Goal: Task Accomplishment & Management: Use online tool/utility

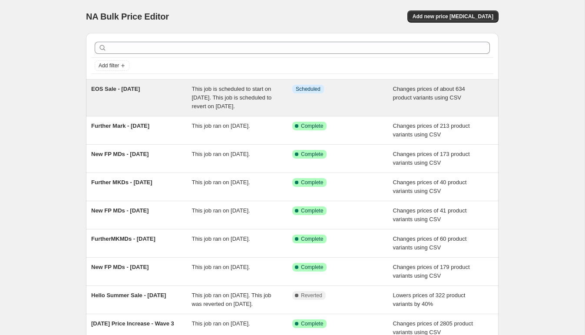
click at [116, 92] on div "EOS Sale - [DATE]" at bounding box center [141, 98] width 101 height 26
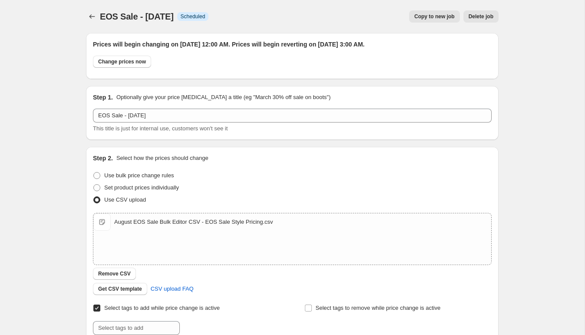
click at [434, 20] on button "Copy to new job" at bounding box center [434, 16] width 51 height 12
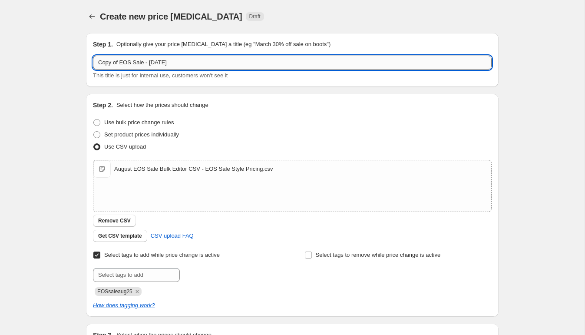
click at [126, 65] on input "Copy of EOS Sale - [DATE]" at bounding box center [292, 63] width 399 height 14
drag, startPoint x: 122, startPoint y: 63, endPoint x: 66, endPoint y: 59, distance: 55.7
click at [66, 59] on div "Create new price [MEDICAL_DATA]. This page is ready Create new price [MEDICAL_D…" at bounding box center [292, 225] width 585 height 451
type input "Add Backs - EOS Sale - [DATE]"
click at [135, 179] on div "August EOS Sale Bulk Editor CSV - EOS Sale Style Pricing.csv August EOS Sale Bu…" at bounding box center [292, 185] width 398 height 51
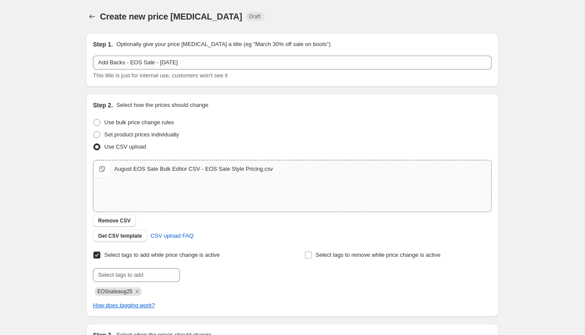
type input "C:\fakepath\August EOS Sale _ Add-back Styles _ Bulk Editor CSV - Variant add-b…"
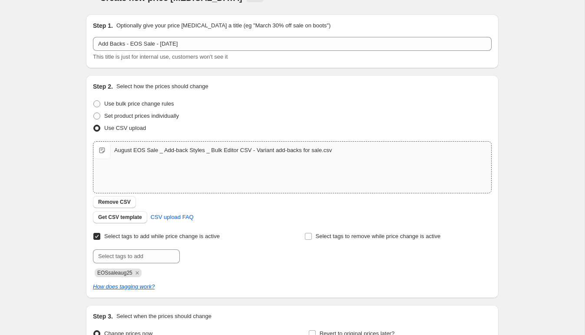
scroll to position [29, 0]
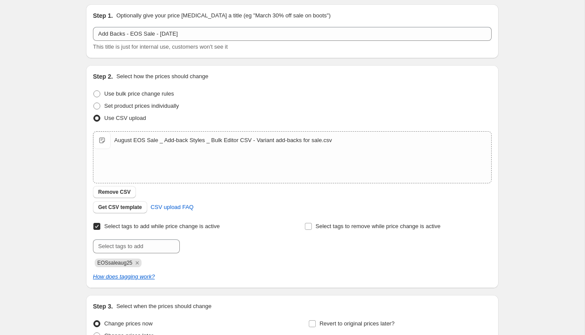
click at [122, 262] on span "EOSsaleaug25" at bounding box center [114, 263] width 35 height 6
copy span "EOSsaleaug25"
click at [119, 245] on input "text" at bounding box center [136, 246] width 87 height 14
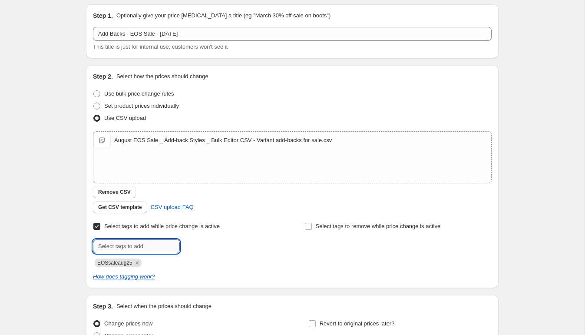
click at [119, 245] on input "text" at bounding box center [136, 246] width 87 height 14
paste input "EOSsaleaug25"
click at [97, 247] on input "EOSsaleaug25" at bounding box center [136, 246] width 87 height 14
type input "addback-EOSsaleaug25"
click at [218, 244] on span "addback-EOSs..." at bounding box center [219, 245] width 41 height 6
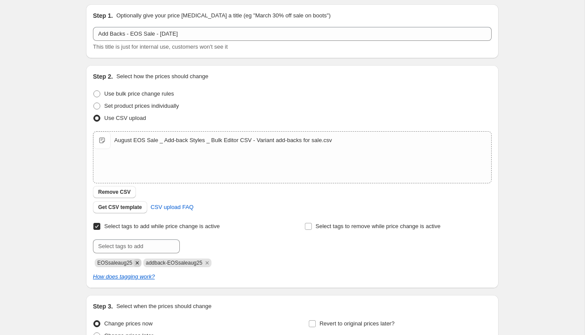
click at [140, 264] on icon "Remove EOSsaleaug25" at bounding box center [137, 263] width 8 height 8
click at [144, 251] on input "text" at bounding box center [136, 246] width 87 height 14
click at [238, 243] on div at bounding box center [186, 246] width 187 height 14
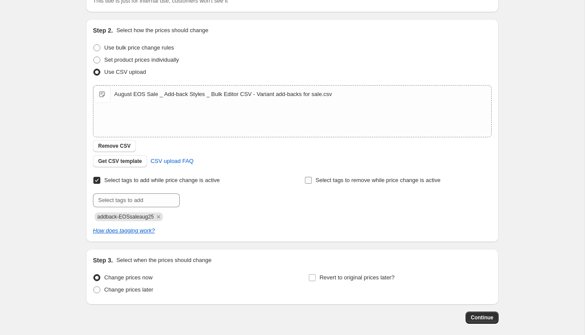
scroll to position [116, 0]
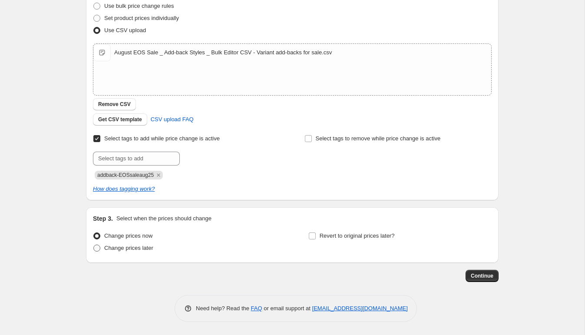
click at [142, 244] on span "Change prices later" at bounding box center [128, 247] width 49 height 7
click at [94, 244] on input "Change prices later" at bounding box center [93, 244] width 0 height 0
radio input "true"
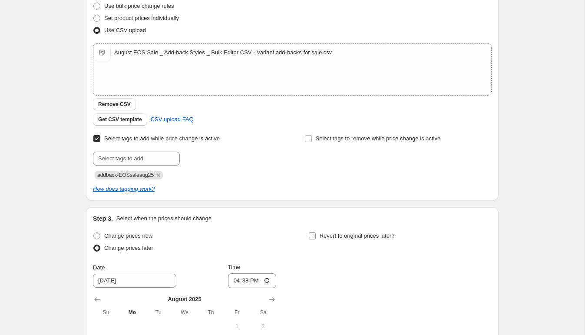
click at [314, 236] on input "Revert to original prices later?" at bounding box center [312, 235] width 7 height 7
checkbox input "true"
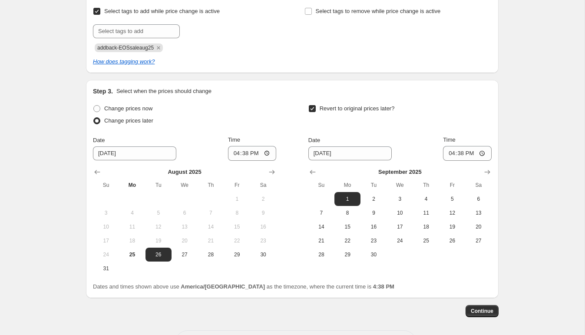
scroll to position [279, 0]
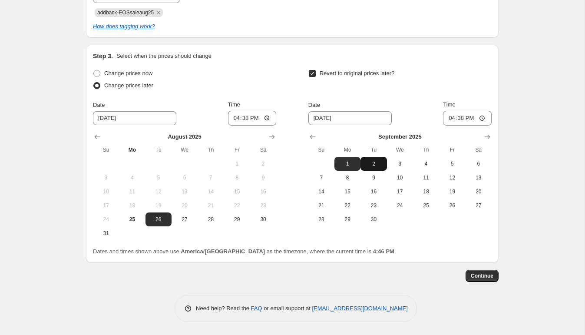
click at [370, 166] on span "2" at bounding box center [373, 163] width 19 height 7
type input "[DATE]"
click at [453, 119] on input "16:38" at bounding box center [467, 118] width 49 height 15
type input "03:00"
click at [490, 90] on div "Revert to original prices later?" at bounding box center [399, 80] width 183 height 26
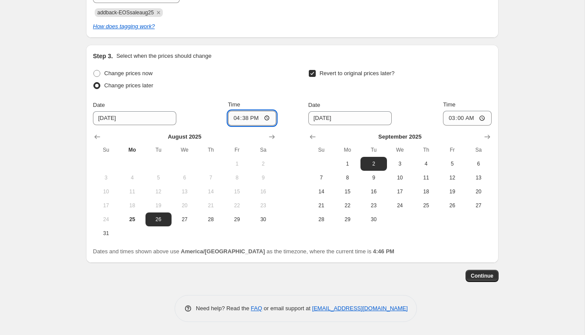
click at [235, 118] on input "16:38" at bounding box center [252, 118] width 49 height 15
type input "00:00"
click at [264, 80] on div "Change prices later" at bounding box center [184, 85] width 183 height 12
click at [481, 274] on span "Continue" at bounding box center [482, 275] width 23 height 7
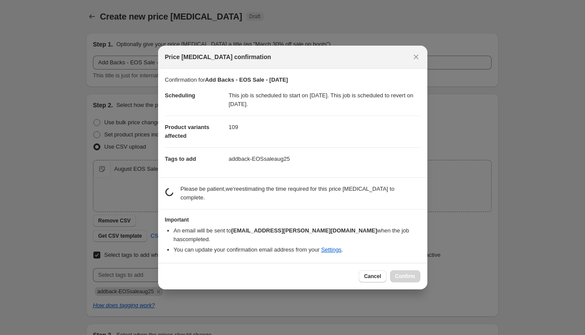
scroll to position [0, 0]
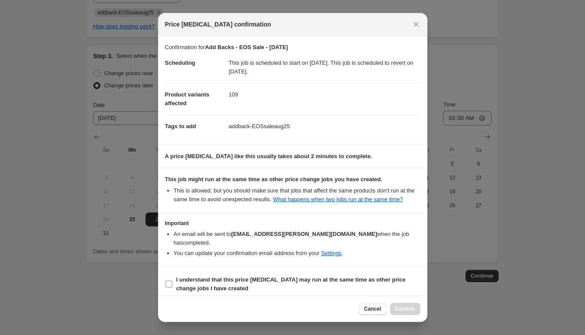
click at [187, 287] on b "I understand that this price [MEDICAL_DATA] may run at the same time as other p…" at bounding box center [290, 283] width 229 height 15
click at [172, 287] on input "I understand that this price [MEDICAL_DATA] may run at the same time as other p…" at bounding box center [168, 284] width 7 height 7
checkbox input "true"
click at [407, 310] on span "Confirm" at bounding box center [405, 308] width 20 height 7
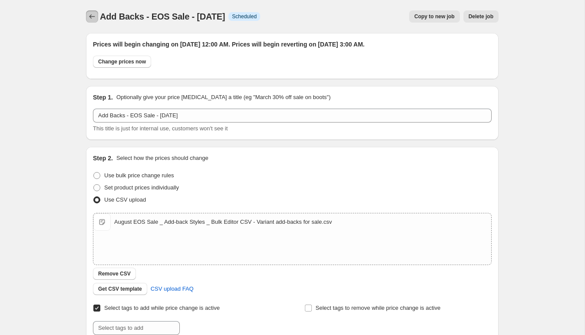
click at [95, 19] on icon "Price change jobs" at bounding box center [92, 16] width 9 height 9
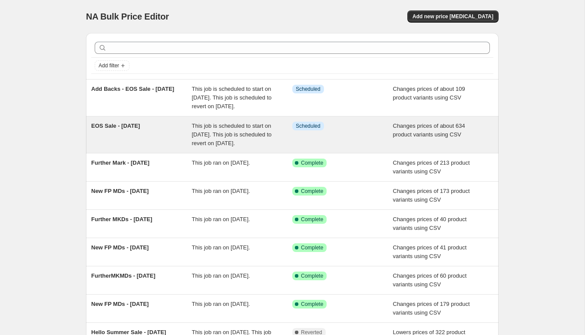
click at [133, 129] on span "EOS Sale - [DATE]" at bounding box center [115, 125] width 49 height 7
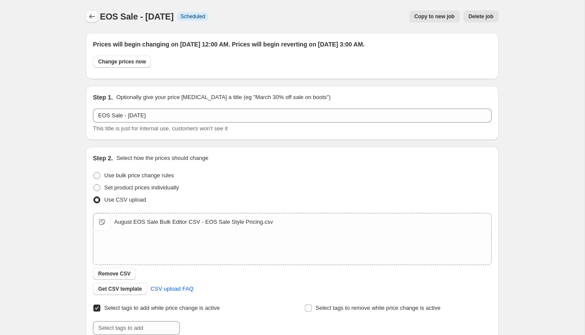
click at [94, 17] on icon "Price change jobs" at bounding box center [92, 16] width 9 height 9
